Goal: Information Seeking & Learning: Understand process/instructions

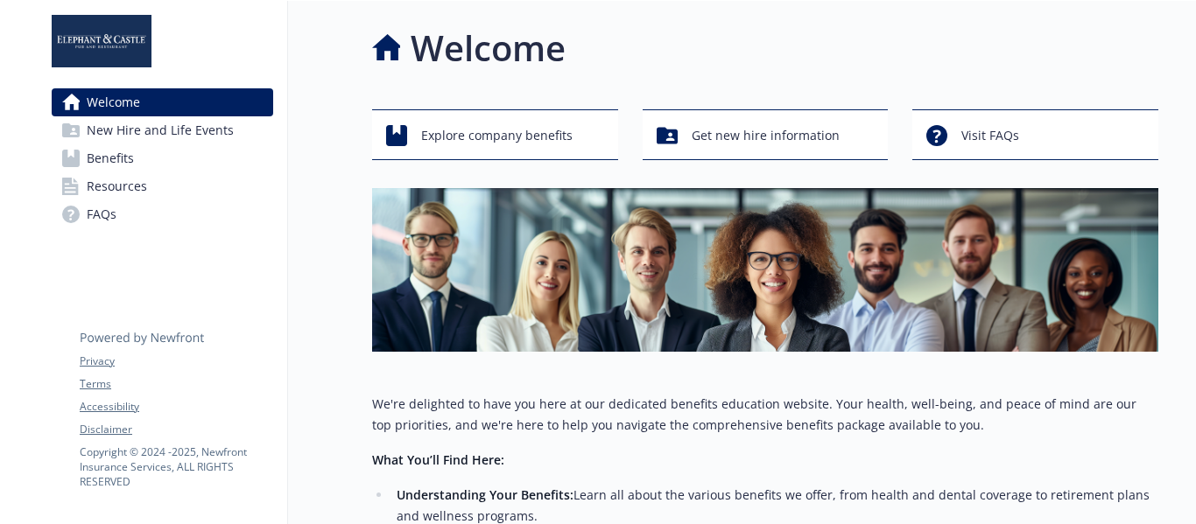
scroll to position [338, 0]
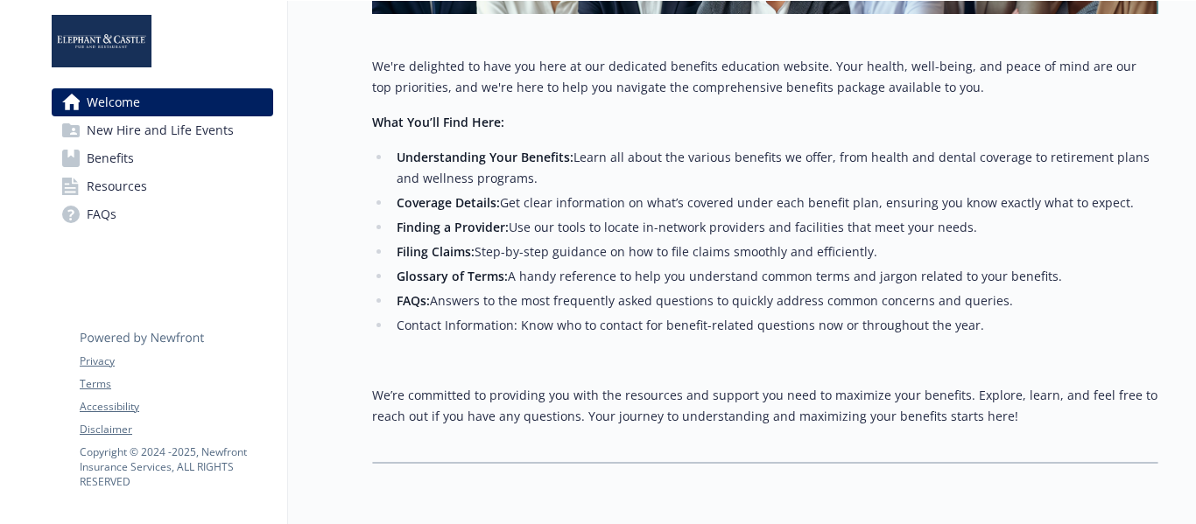
click at [211, 137] on span "New Hire and Life Events" at bounding box center [160, 130] width 147 height 28
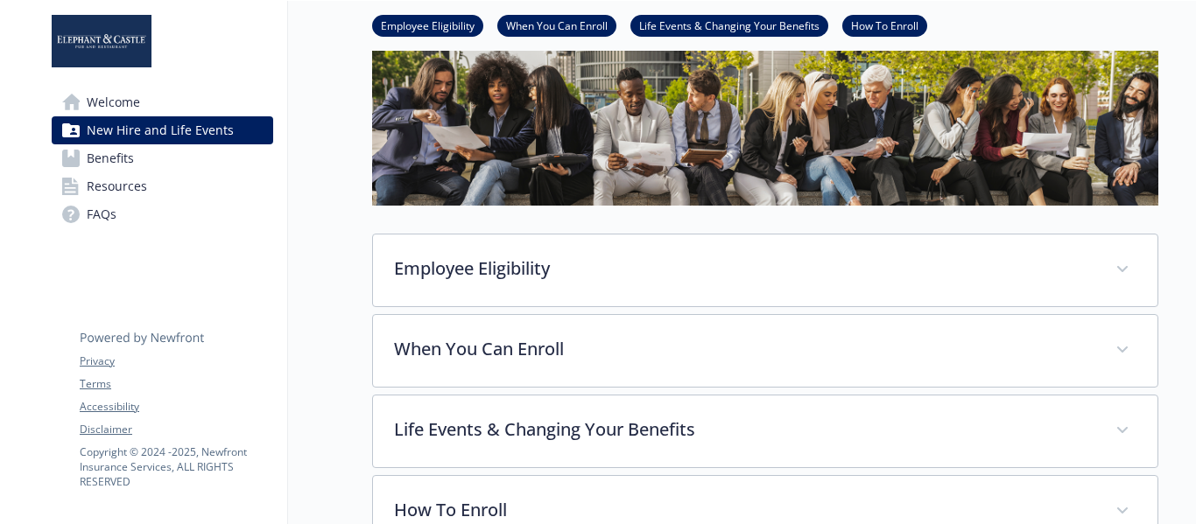
scroll to position [267, 0]
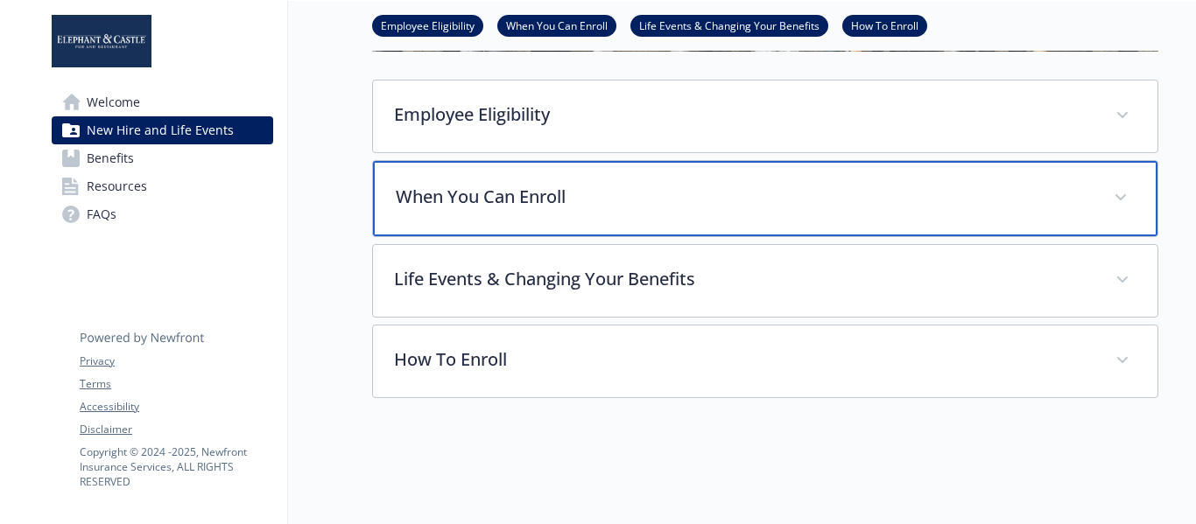
click at [698, 184] on p "When You Can Enroll" at bounding box center [744, 197] width 697 height 26
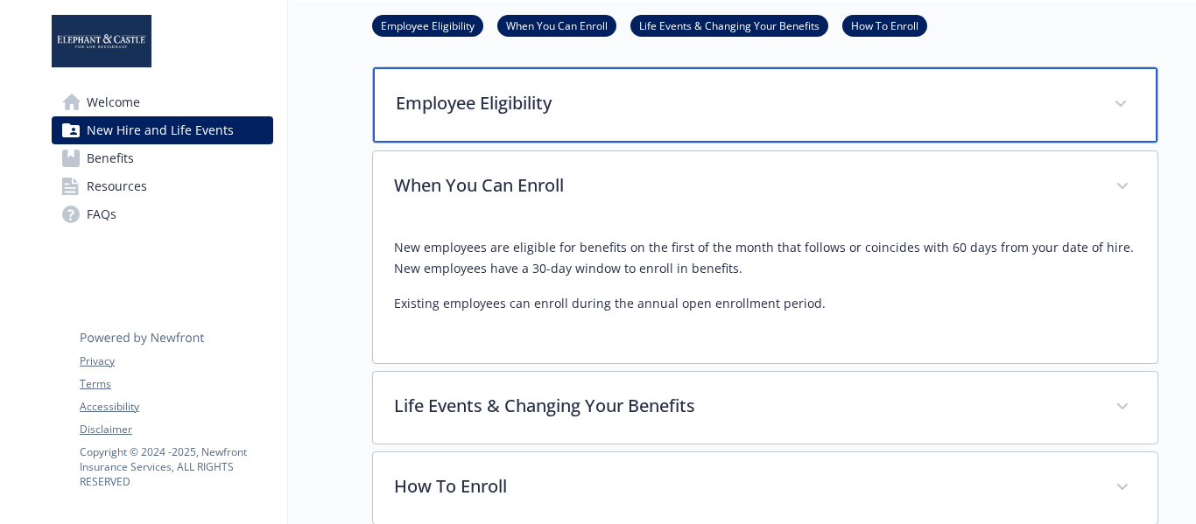
click at [696, 124] on div "Employee Eligibility" at bounding box center [765, 104] width 784 height 75
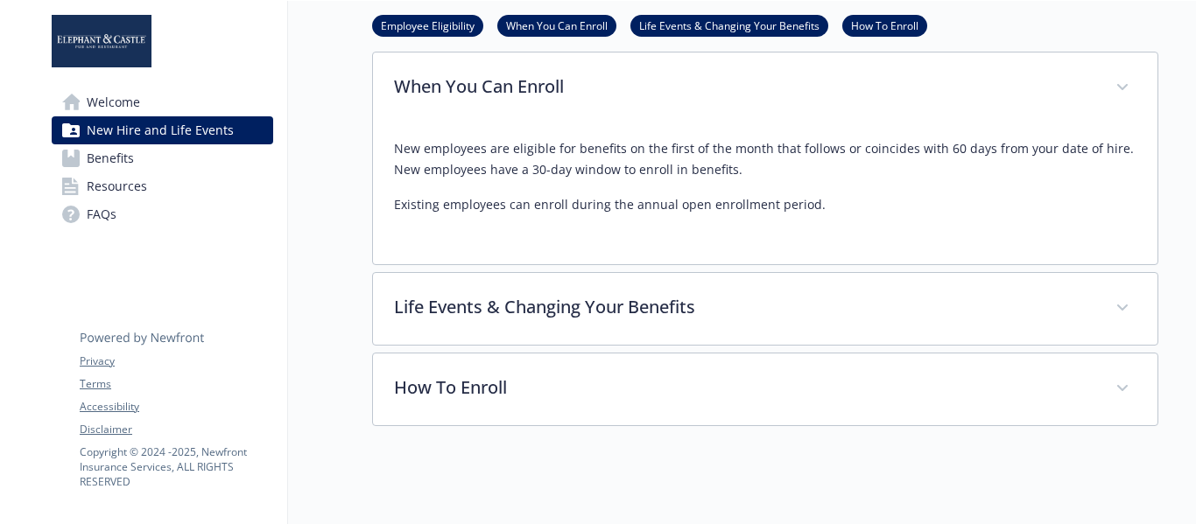
scroll to position [808, 0]
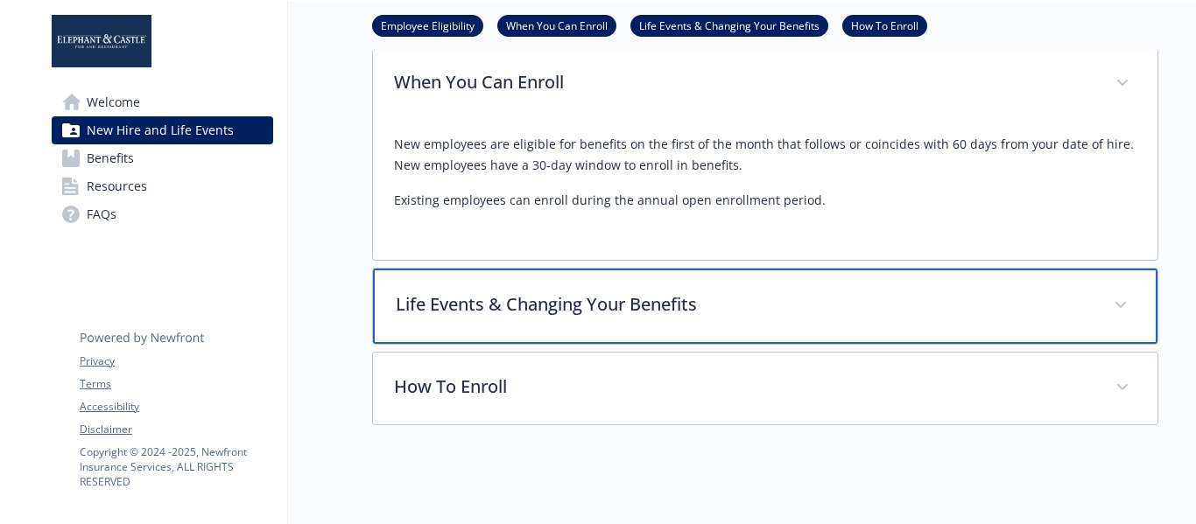
click at [783, 296] on p "Life Events & Changing Your Benefits" at bounding box center [744, 304] width 697 height 26
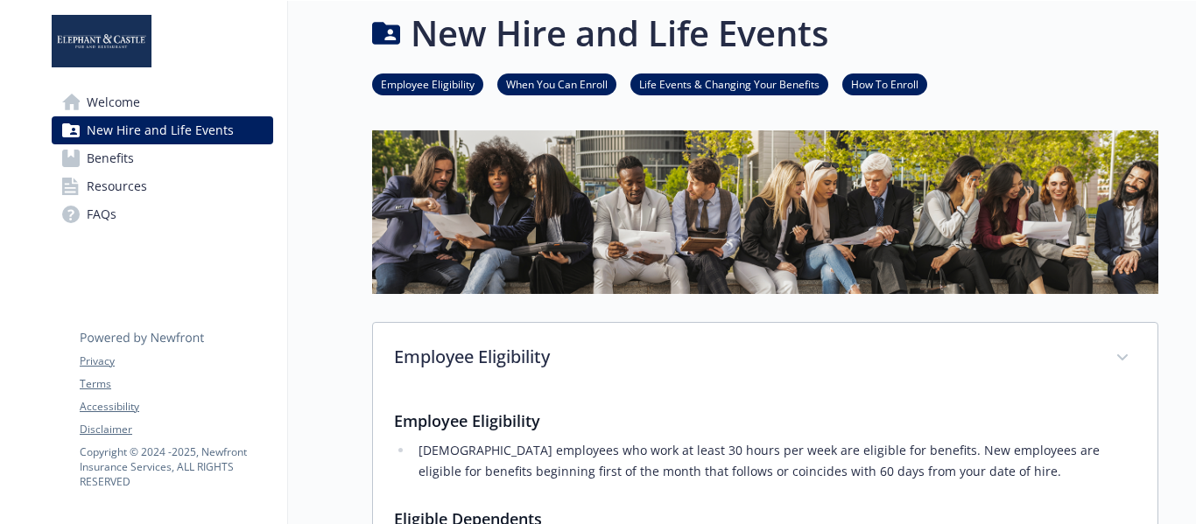
scroll to position [0, 0]
